Goal: Task Accomplishment & Management: Manage account settings

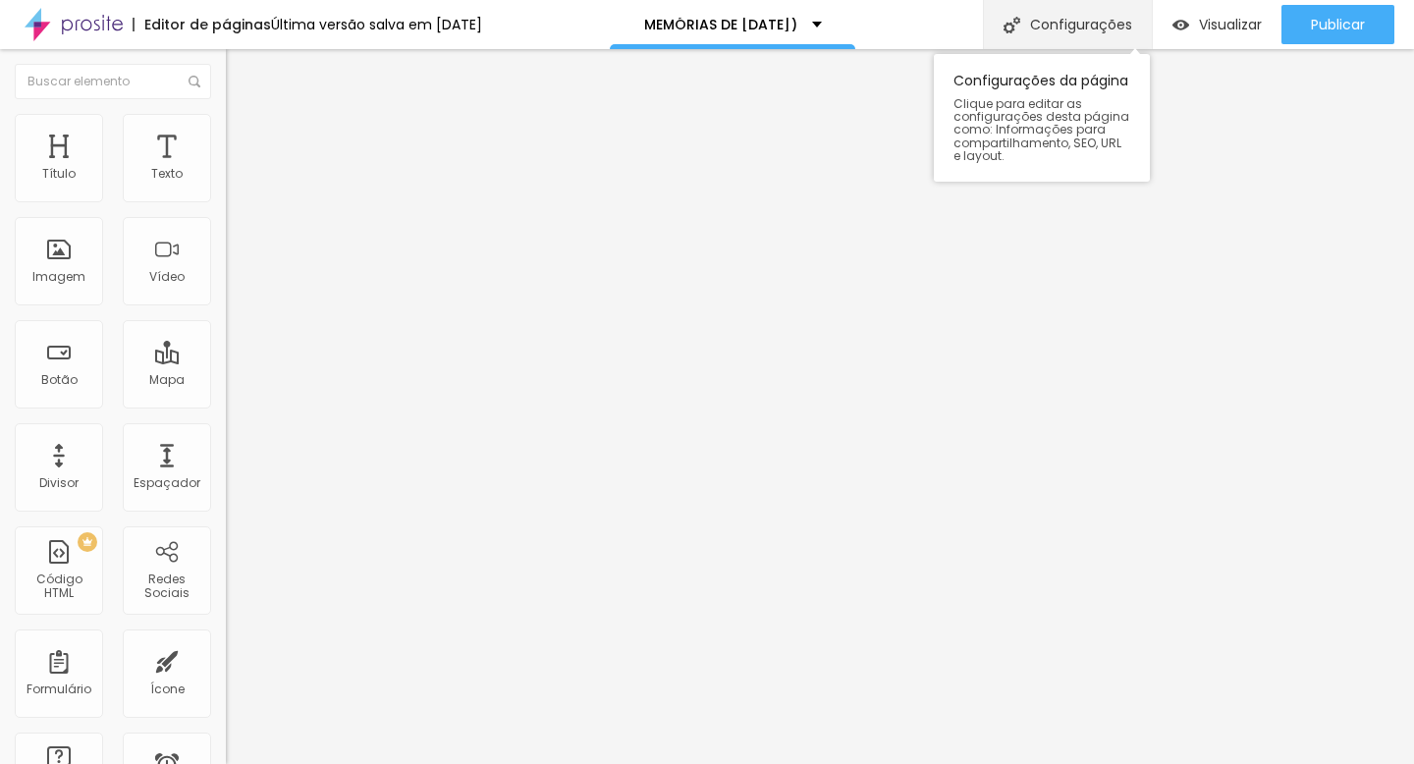
click at [1067, 29] on div "Configurações" at bounding box center [1067, 24] width 169 height 49
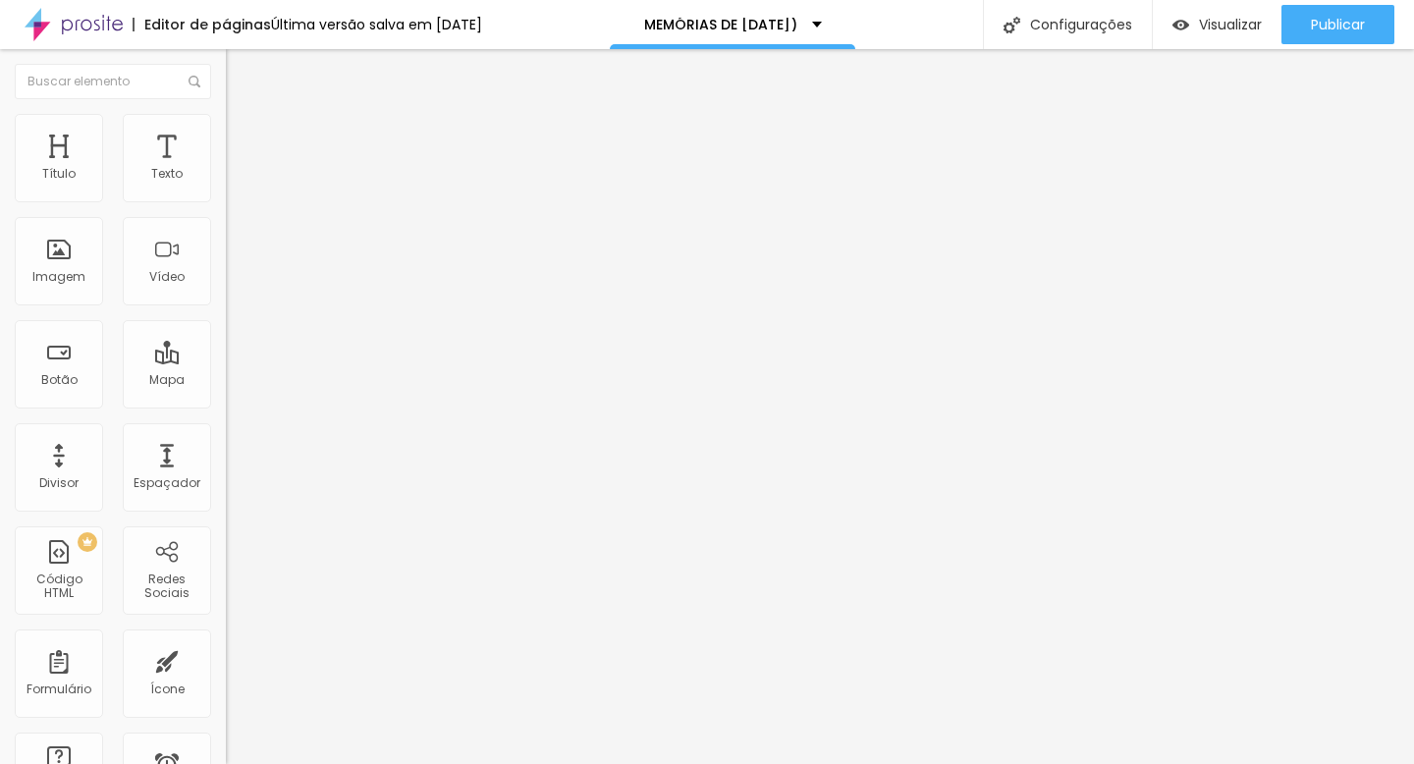
drag, startPoint x: 596, startPoint y: 193, endPoint x: 664, endPoint y: 190, distance: 67.8
type input "MEMÓRIAS DE NATAL em casa (2025)"
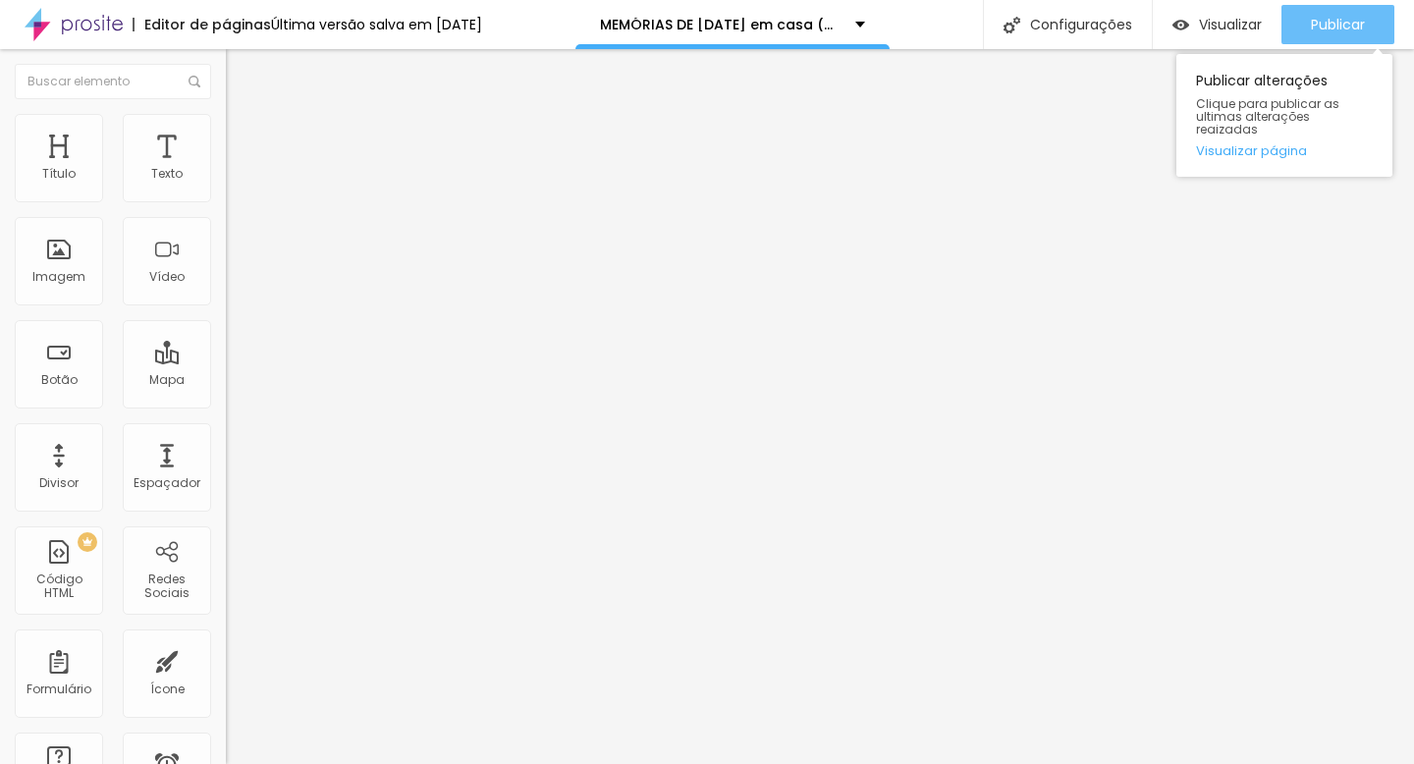
click at [1357, 29] on span "Publicar" at bounding box center [1338, 25] width 54 height 16
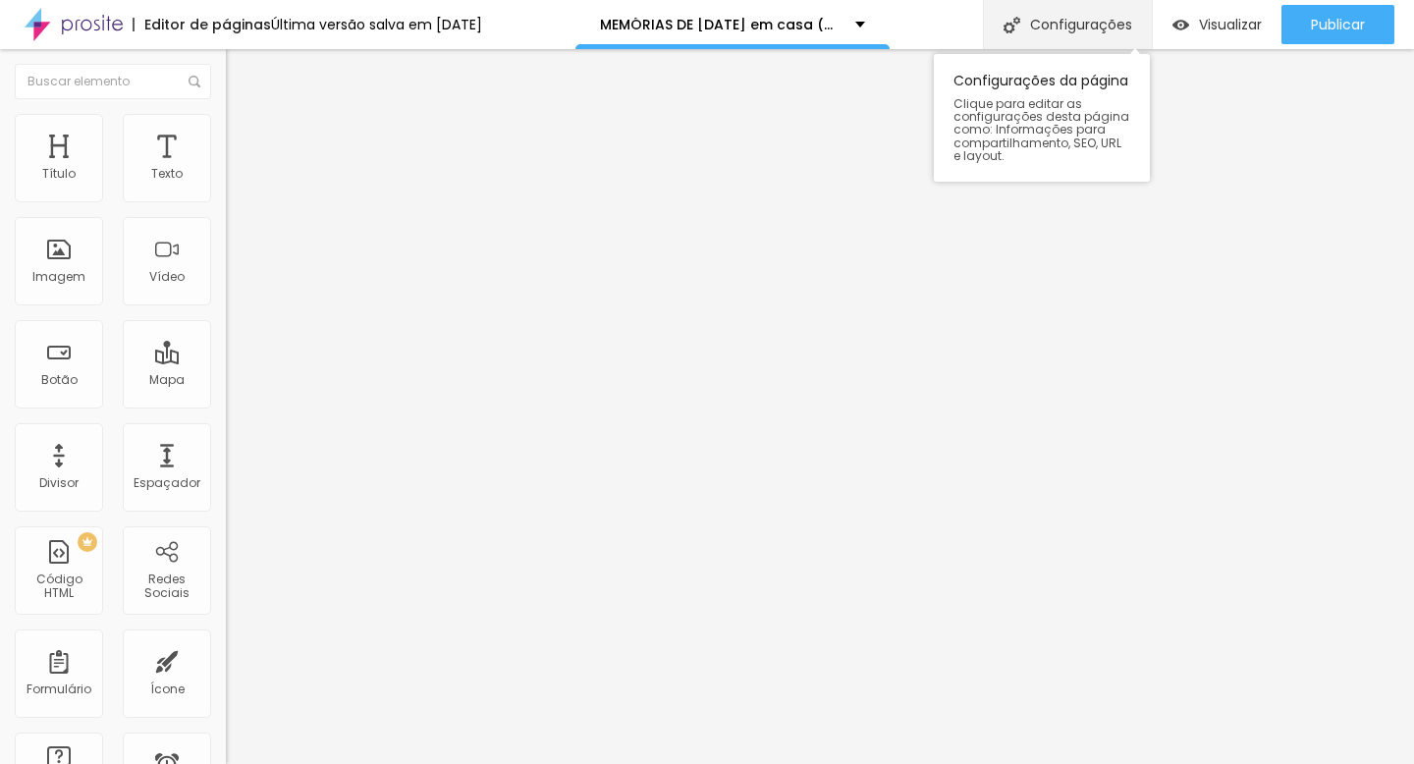
click at [1071, 25] on div "Configurações" at bounding box center [1067, 24] width 169 height 49
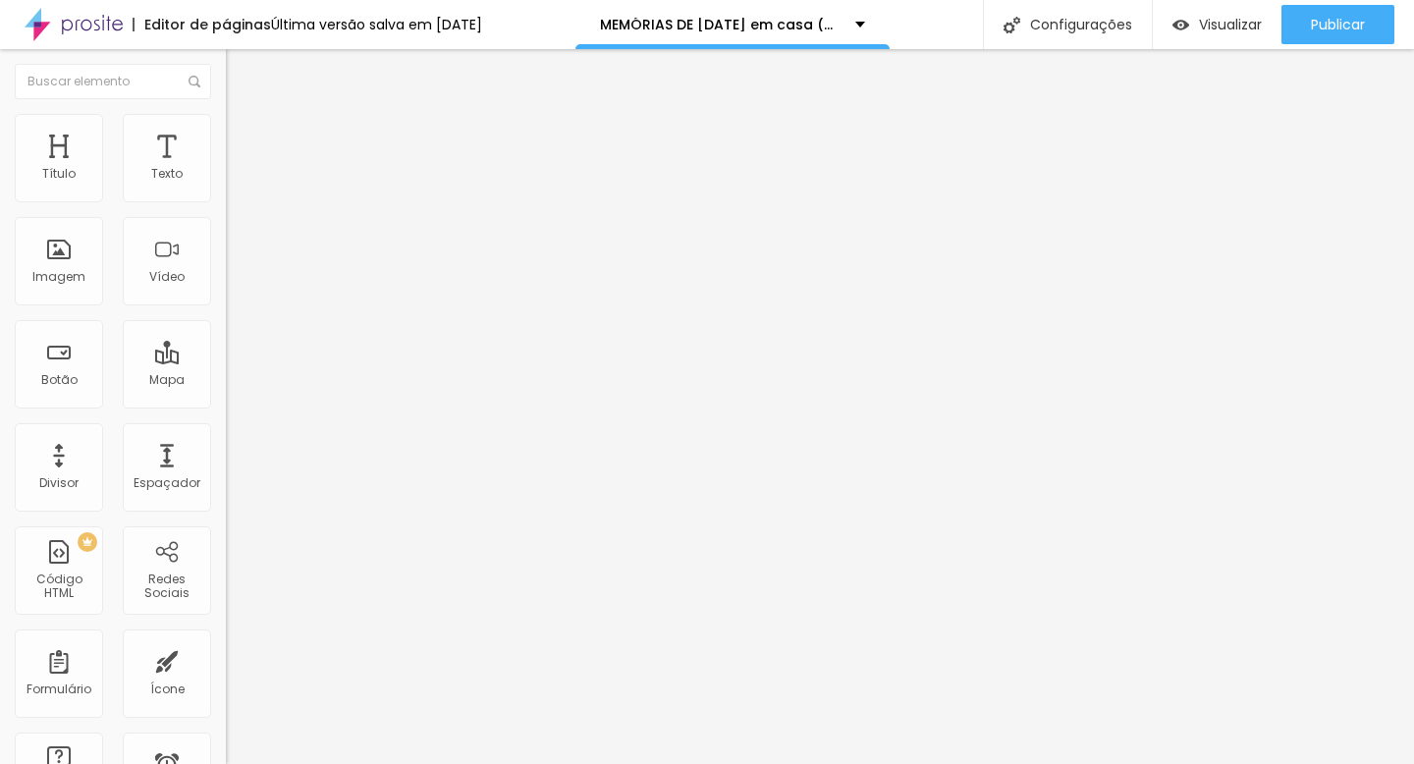
type input "Memórias Natalinas Em casa- 2025"
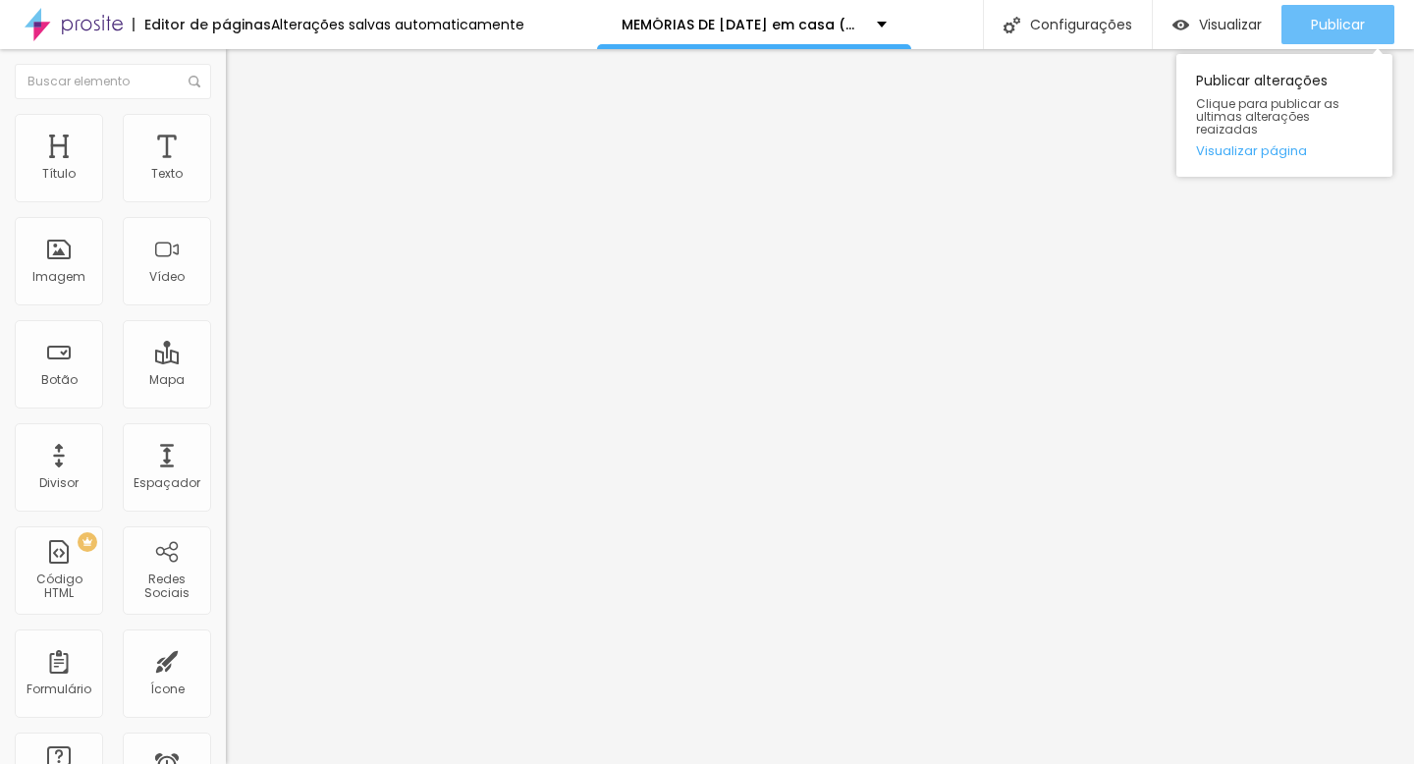
click at [1359, 29] on span "Publicar" at bounding box center [1338, 25] width 54 height 16
click at [1315, 18] on span "Publicar" at bounding box center [1338, 25] width 54 height 16
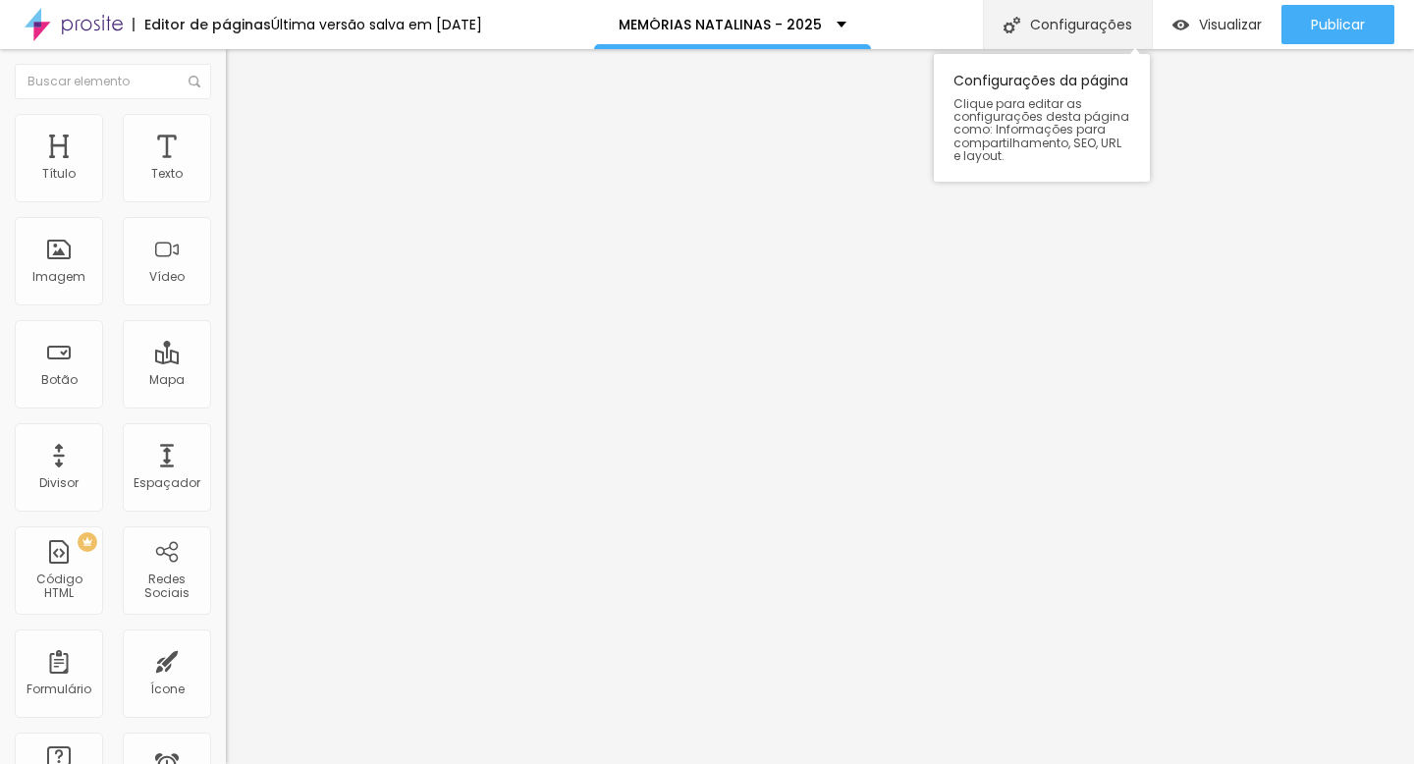
click at [1076, 29] on div "Configurações" at bounding box center [1067, 24] width 169 height 49
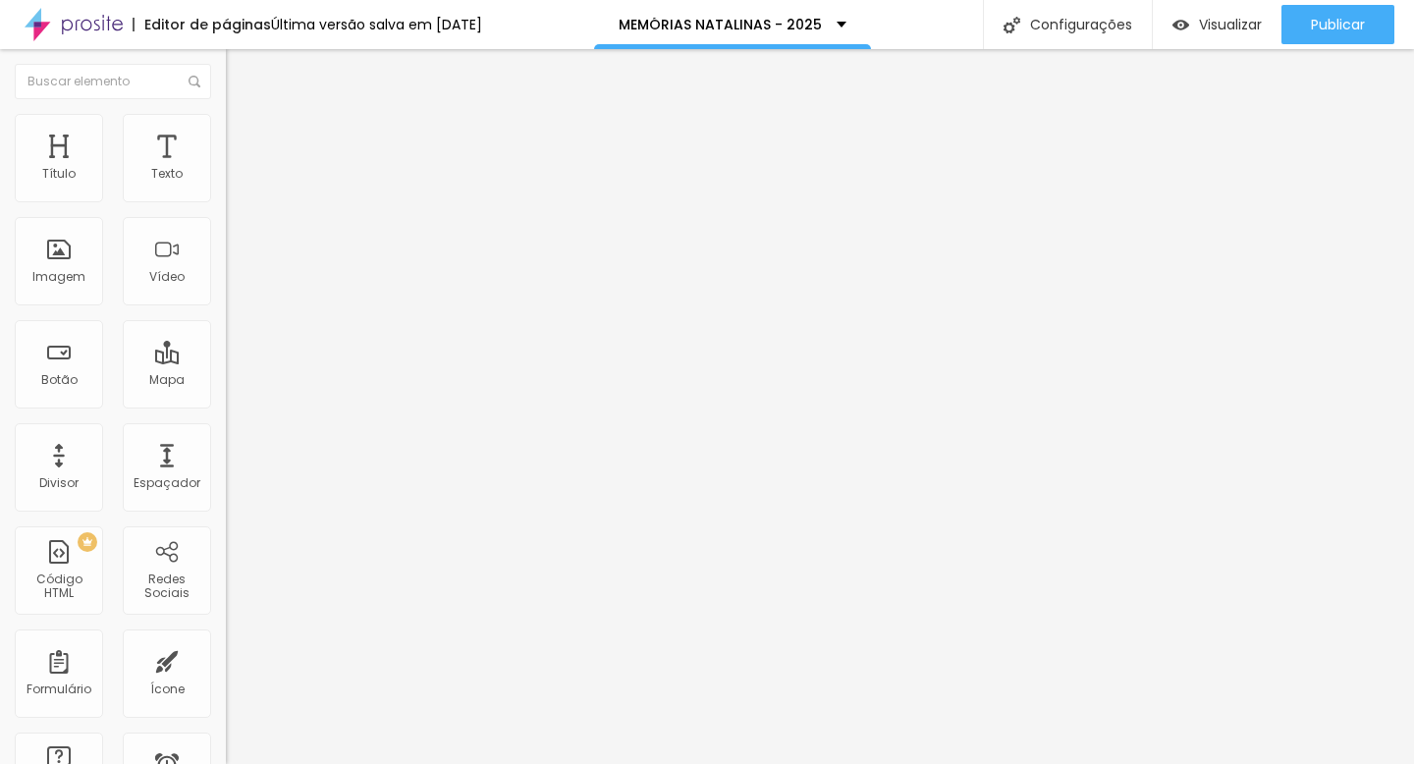
type input "MEMÓRIAS NATALINAS (Estudio)- 2025"
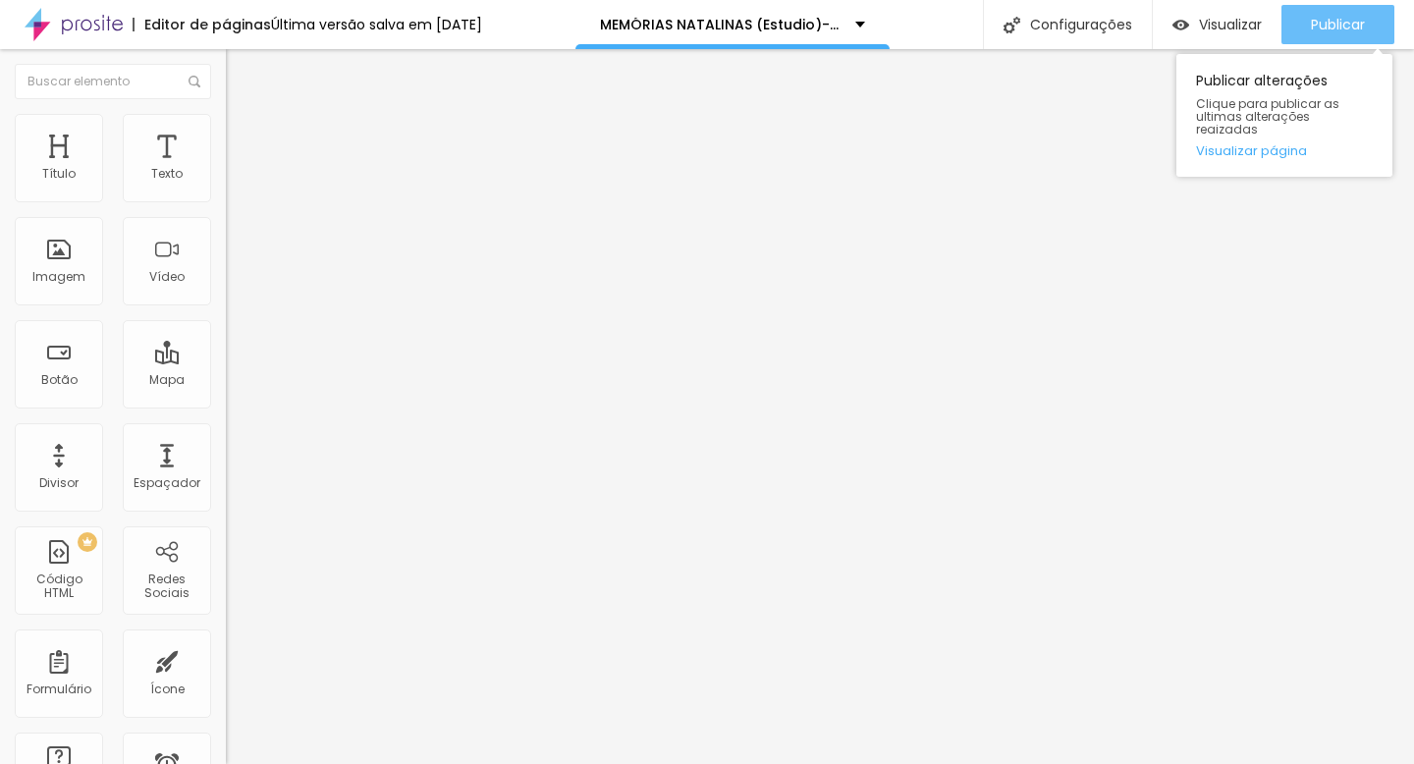
click at [1352, 19] on span "Publicar" at bounding box center [1338, 25] width 54 height 16
